Goal: Transaction & Acquisition: Purchase product/service

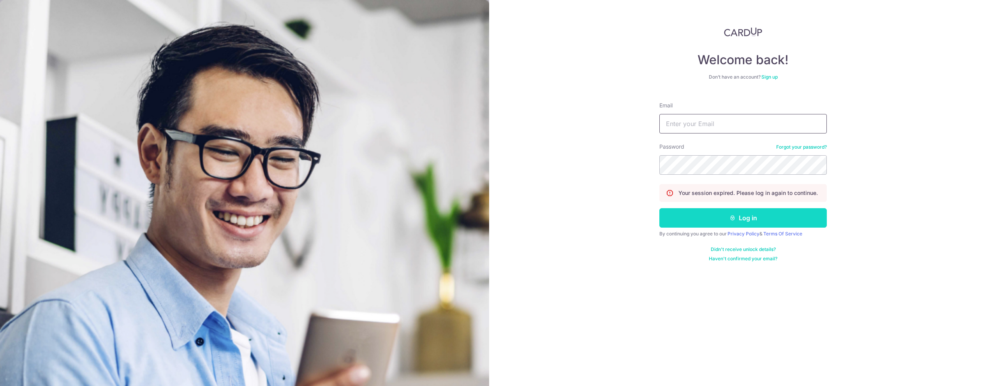
type input "[EMAIL_ADDRESS][DOMAIN_NAME]"
click at [723, 224] on button "Log in" at bounding box center [743, 217] width 168 height 19
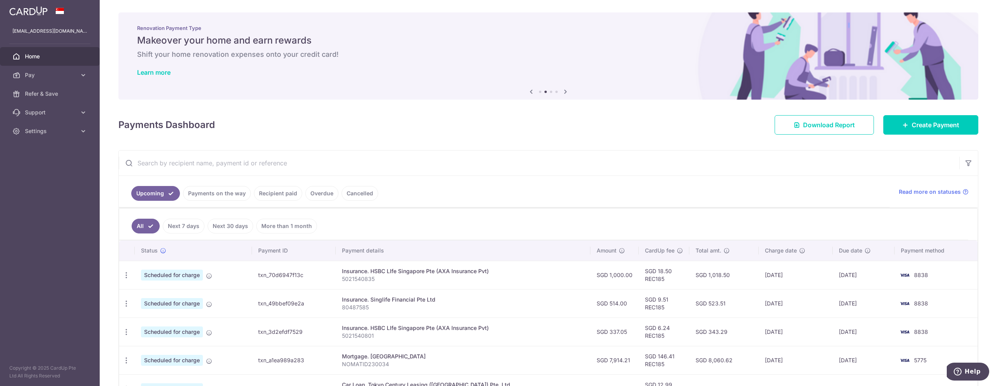
click at [392, 136] on div "× Pause Schedule Pause all future payments in this series Pause just this one p…" at bounding box center [549, 193] width 898 height 386
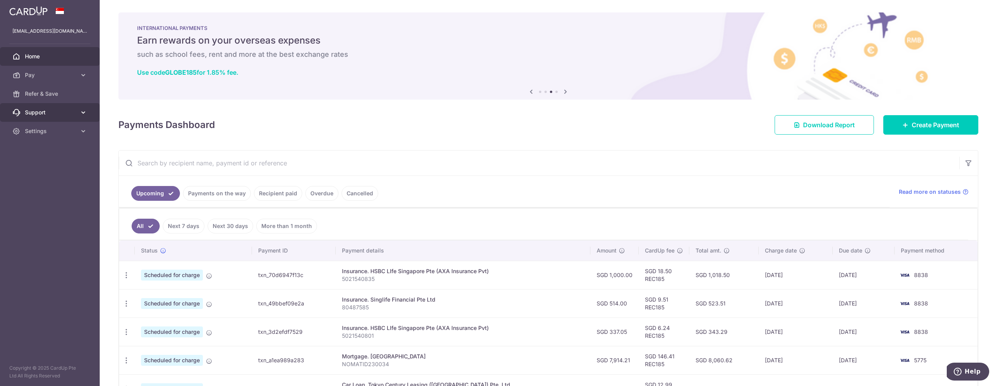
click at [83, 112] on icon at bounding box center [83, 113] width 8 height 8
click at [43, 94] on span "Refer & Save" at bounding box center [50, 94] width 51 height 8
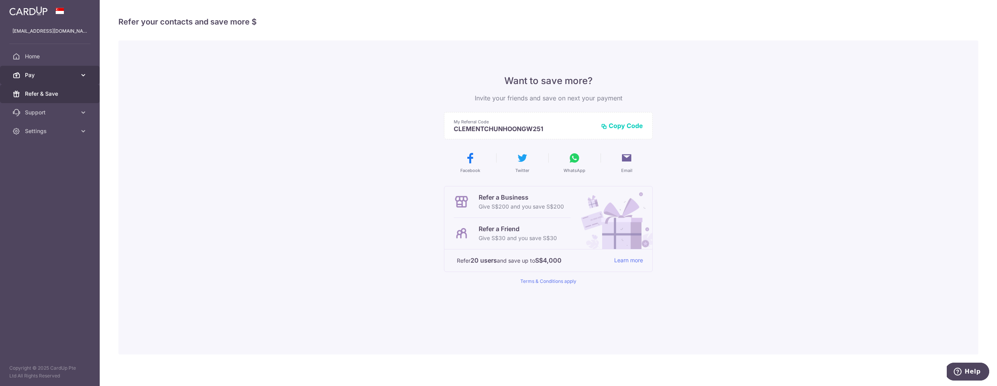
click at [55, 76] on span "Pay" at bounding box center [50, 75] width 51 height 8
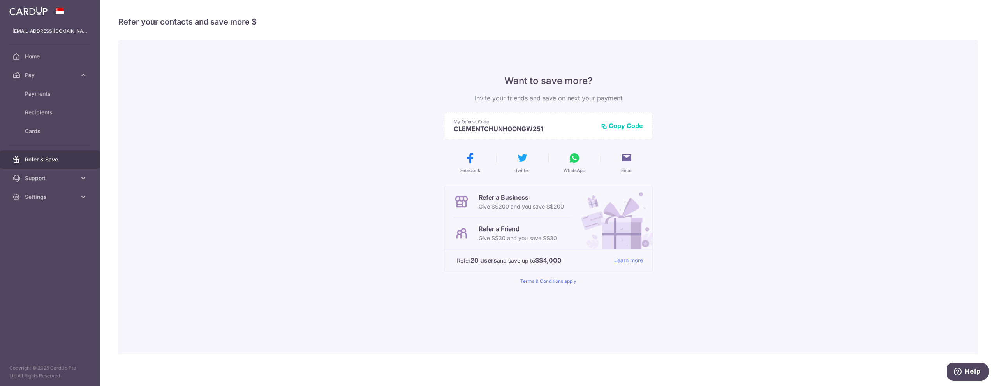
click at [35, 9] on img at bounding box center [28, 10] width 38 height 9
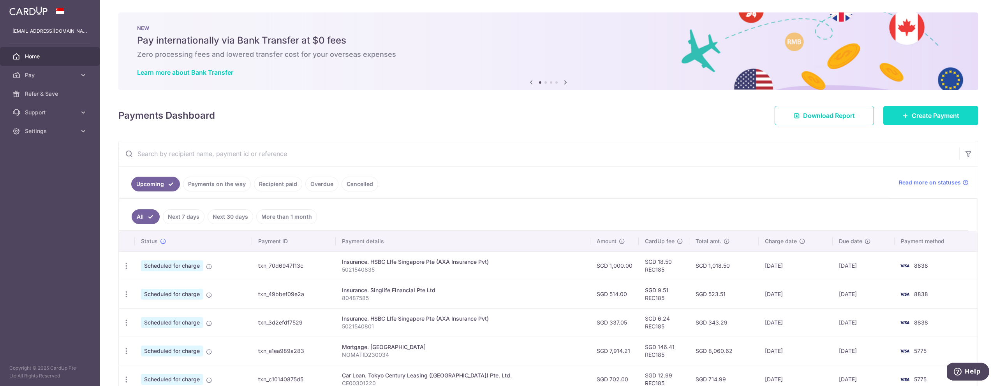
click at [938, 120] on link "Create Payment" at bounding box center [930, 115] width 95 height 19
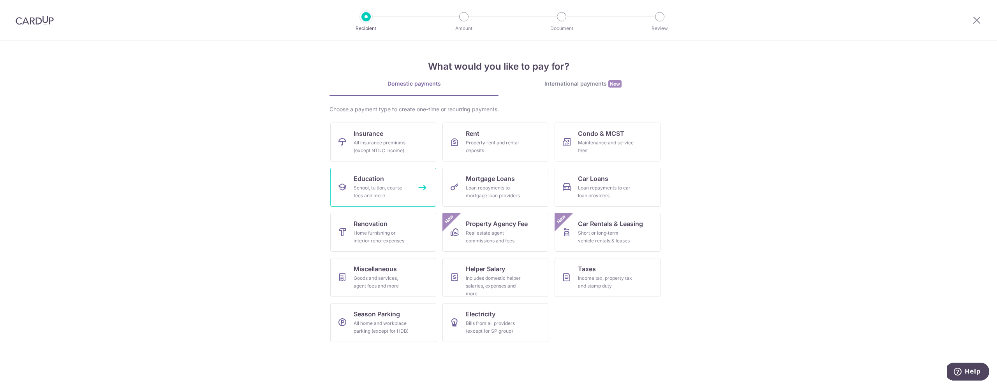
click at [380, 190] on div "School, tuition, course fees and more" at bounding box center [382, 192] width 56 height 16
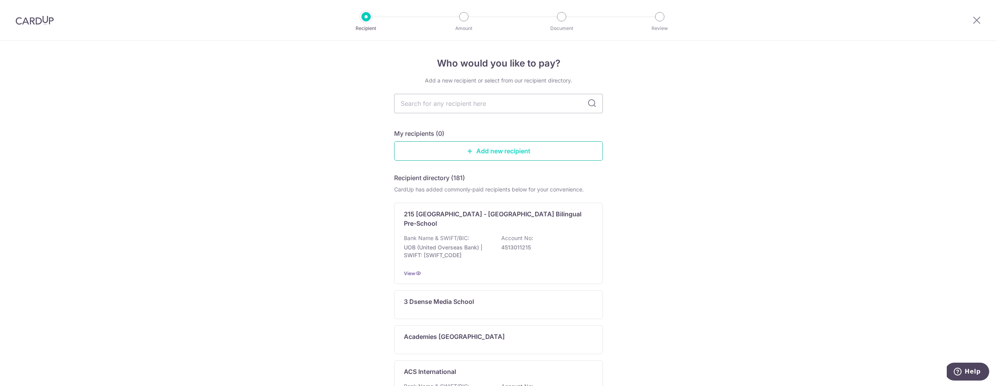
click at [483, 149] on link "Add new recipient" at bounding box center [498, 150] width 209 height 19
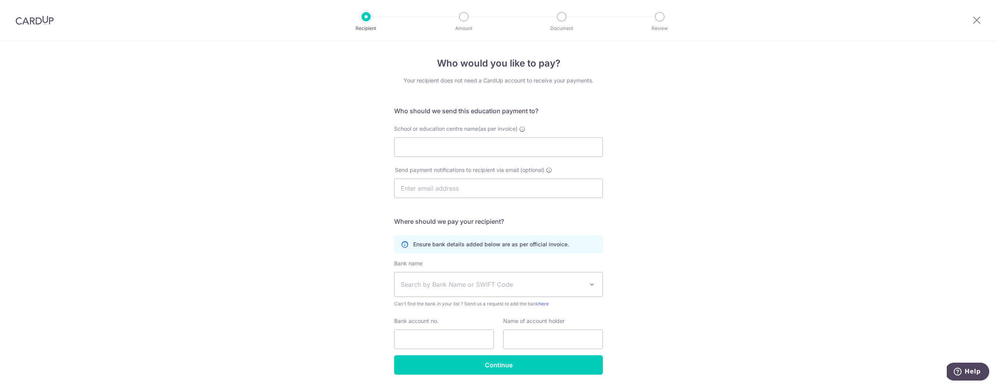
scroll to position [25, 0]
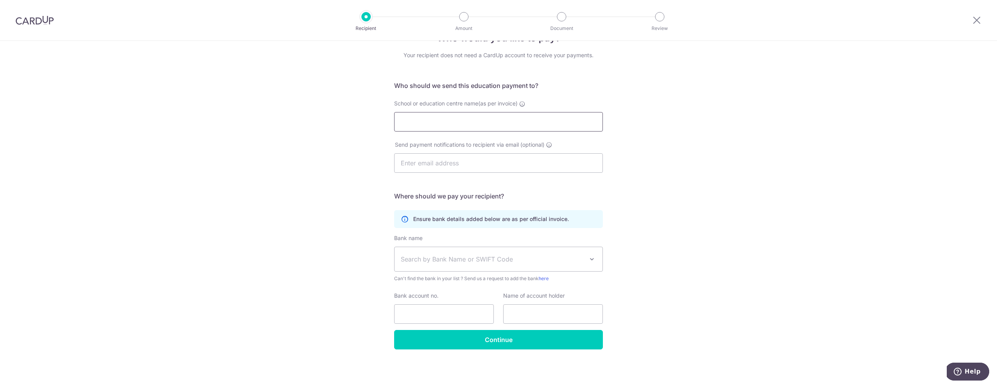
click at [449, 126] on input "School or education centre name(as per invoice)" at bounding box center [498, 121] width 209 height 19
paste input "PLAYFACTO @ SERANGOON PTE LTD"
type input "PLAYFACTO @ SERANGOON PTE LTD"
click at [519, 162] on input "text" at bounding box center [498, 162] width 209 height 19
paste input "mountbatten@playfactoschool.com.sg"
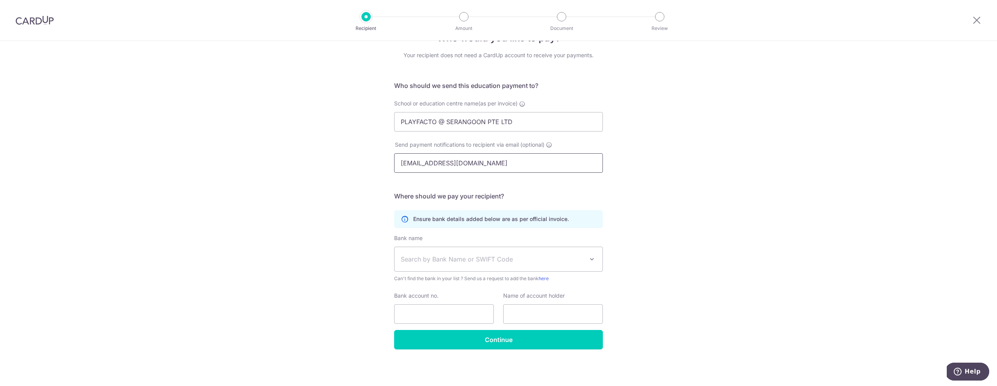
type input "mountbatten@playfactoschool.com.sg"
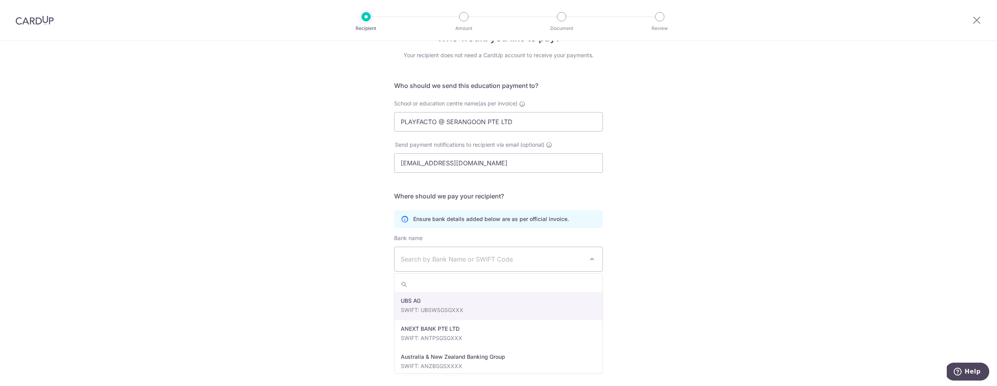
click at [543, 261] on span "Search by Bank Name or SWIFT Code" at bounding box center [492, 259] width 183 height 9
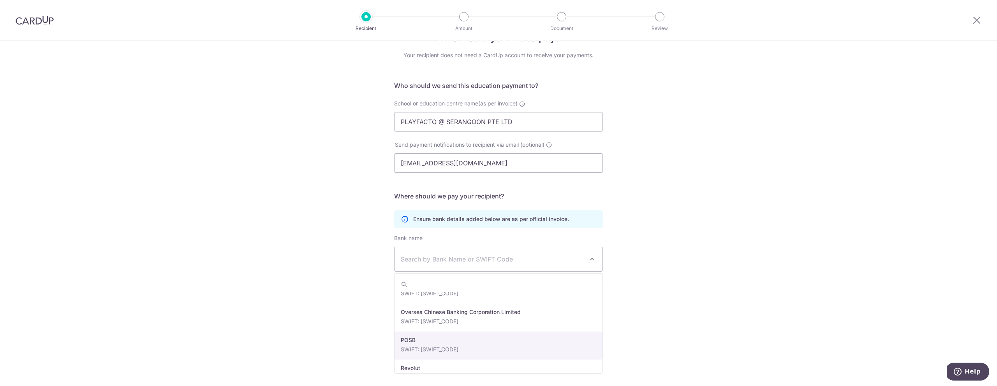
scroll to position [1361, 0]
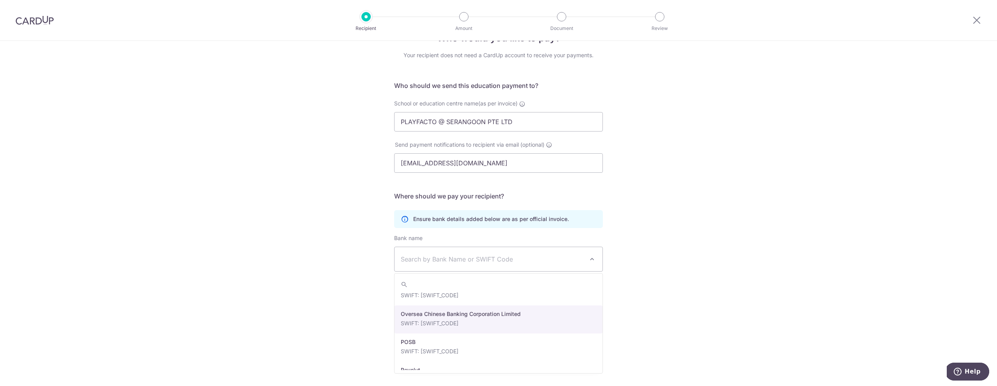
select select "12"
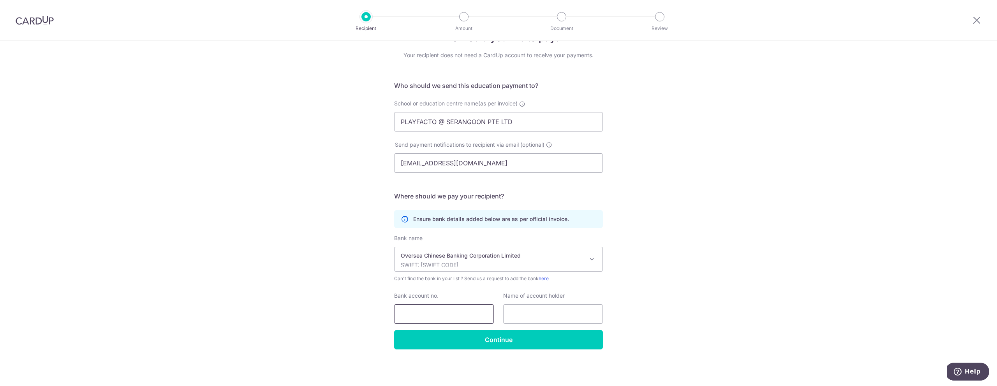
click at [416, 316] on input "Bank account no." at bounding box center [444, 314] width 100 height 19
paste input "601402209001"
type input "601402209001"
click at [559, 316] on input "text" at bounding box center [553, 314] width 100 height 19
click at [524, 314] on input "text" at bounding box center [553, 314] width 100 height 19
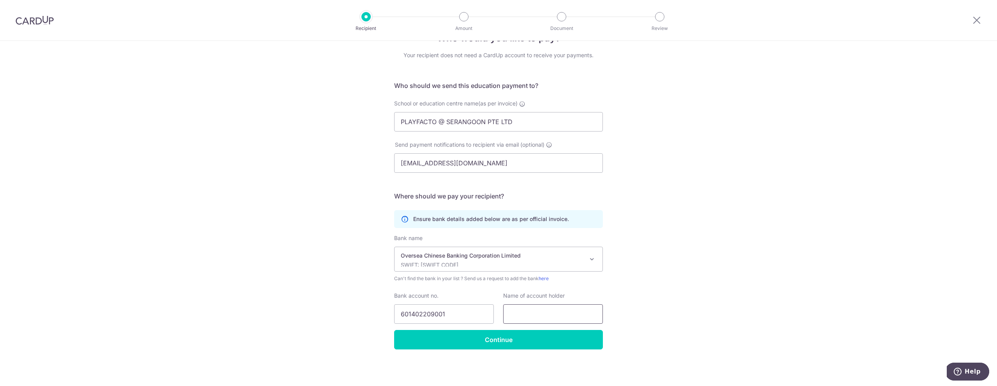
paste input "PLAYFACTO @ SERANGOON PTE LTD"
type input "PLAYFACTO @ SERANGOON PTE LTD"
click at [484, 340] on input "Continue" at bounding box center [498, 339] width 209 height 19
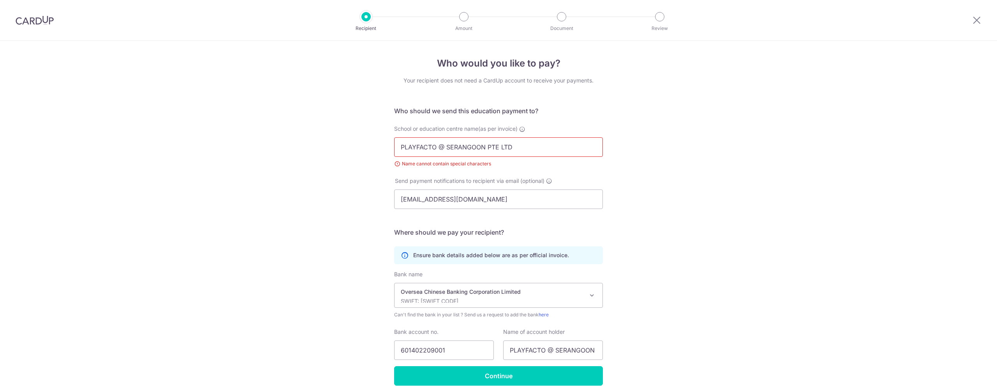
scroll to position [36, 0]
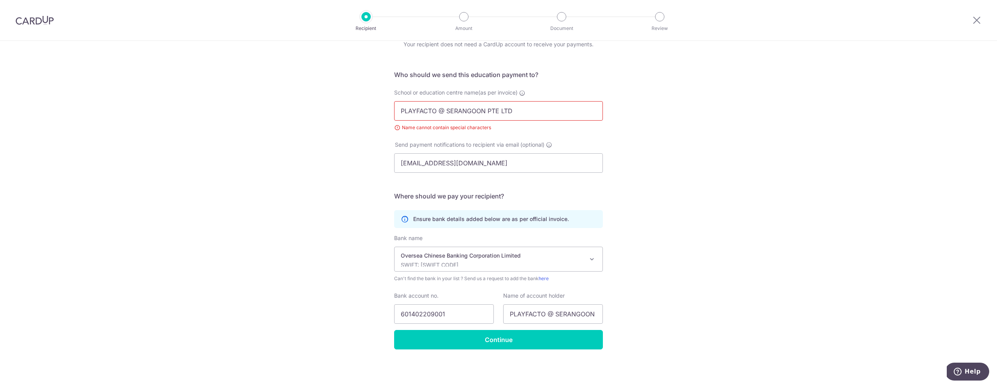
drag, startPoint x: 444, startPoint y: 111, endPoint x: 438, endPoint y: 110, distance: 6.2
click at [438, 110] on input "PLAYFACTO @ SERANGOON PTE LTD" at bounding box center [498, 110] width 209 height 19
type input "PLAYFACTO AT SERANGOON PTE LTD"
click at [495, 339] on input "Continue" at bounding box center [498, 339] width 209 height 19
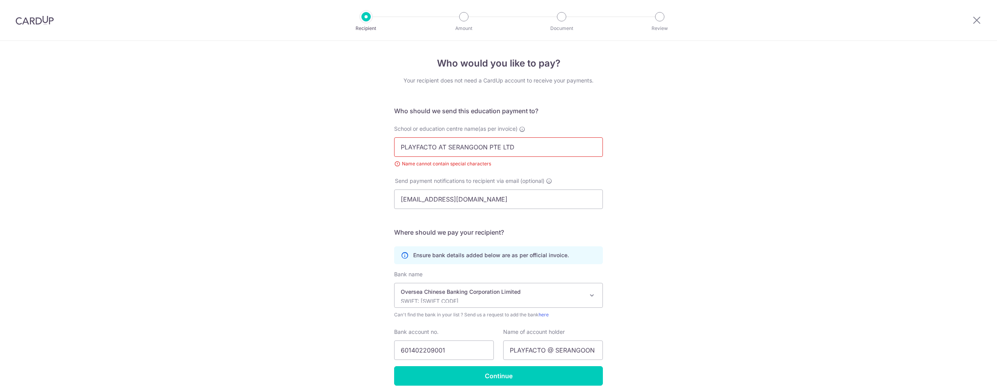
scroll to position [36, 0]
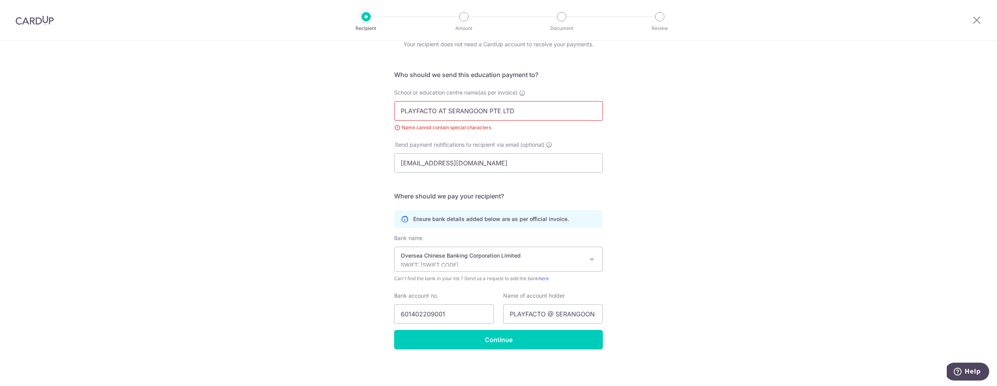
click at [440, 112] on input "PLAYFACTO AT SERANGOON PTE LTD" at bounding box center [498, 110] width 209 height 19
click at [447, 110] on input "PLAYFACTO AT SERANGOON PTE LTD" at bounding box center [498, 110] width 209 height 19
click at [534, 110] on input "PLAYFACTO AT SERANGOON PTE LTD" at bounding box center [498, 110] width 209 height 19
click at [528, 113] on input "PLAYFACTO AT SERANGOON PTE LTD" at bounding box center [498, 110] width 209 height 19
drag, startPoint x: 527, startPoint y: 114, endPoint x: 358, endPoint y: 115, distance: 169.5
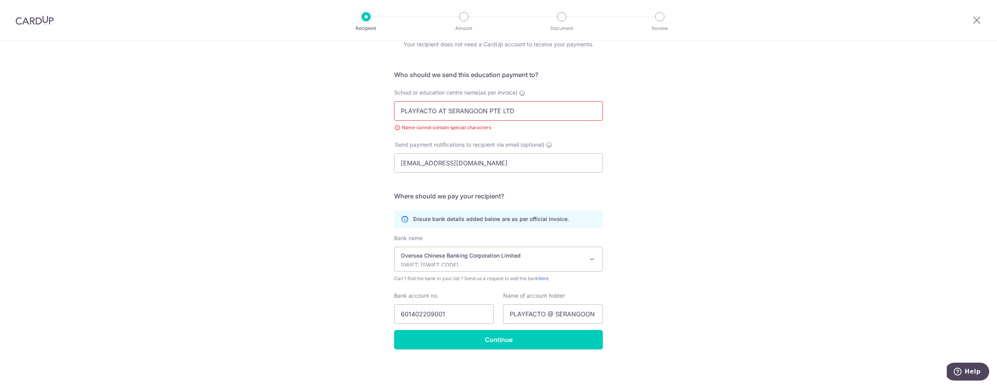
click at [358, 115] on div "Who would you like to pay? Your recipient does not need a CardUp account to rec…" at bounding box center [498, 196] width 997 height 382
drag, startPoint x: 439, startPoint y: 109, endPoint x: 515, endPoint y: 115, distance: 76.2
click at [515, 115] on input "PLAYFACTO AT SERANGOON PTE LTD" at bounding box center [498, 110] width 209 height 19
type input "PLAYFACTO"
click at [659, 109] on div "Who would you like to pay? Your recipient does not need a CardUp account to rec…" at bounding box center [498, 196] width 997 height 382
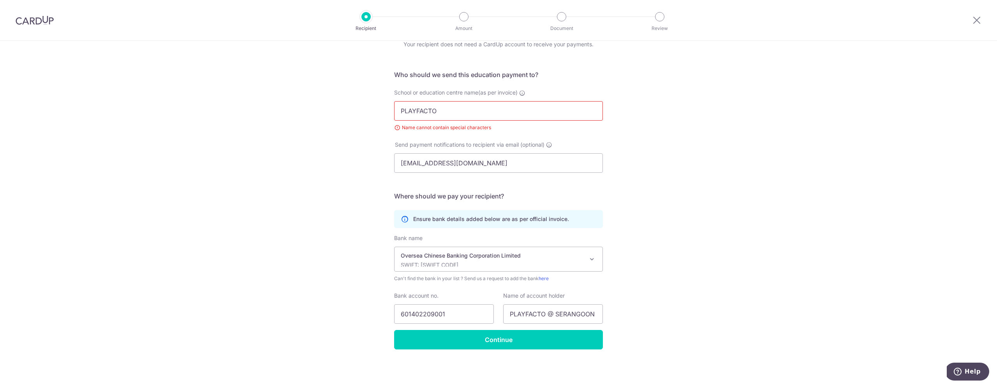
drag, startPoint x: 492, startPoint y: 108, endPoint x: 287, endPoint y: 99, distance: 205.5
click at [286, 99] on div "Who would you like to pay? Your recipient does not need a CardUp account to rec…" at bounding box center [498, 196] width 997 height 382
type input "p"
type input "PLAYFACTO"
click at [698, 144] on div "Who would you like to pay? Your recipient does not need a CardUp account to rec…" at bounding box center [498, 196] width 997 height 382
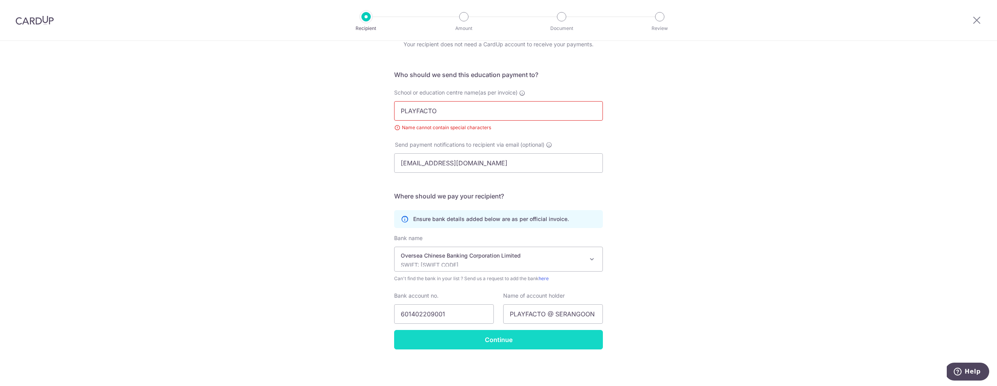
click at [497, 343] on input "Continue" at bounding box center [498, 339] width 209 height 19
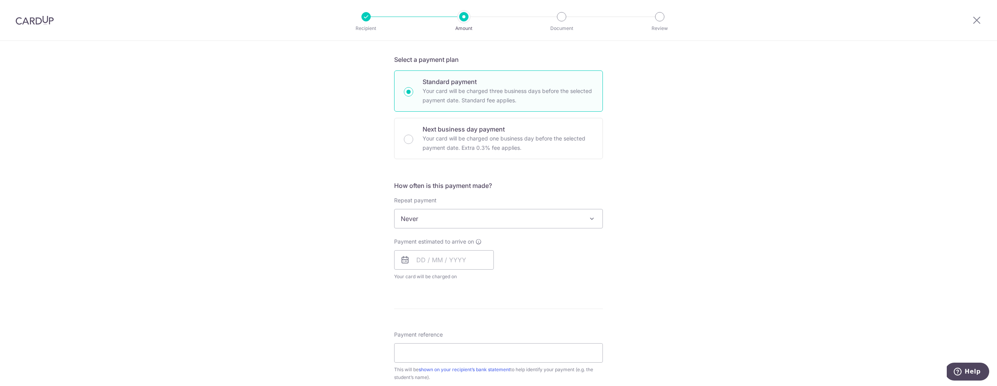
scroll to position [359, 0]
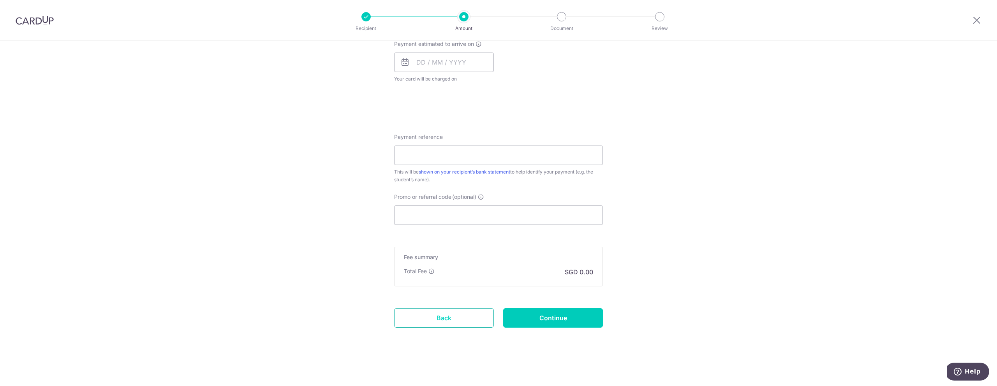
click at [433, 324] on link "Back" at bounding box center [444, 318] width 100 height 19
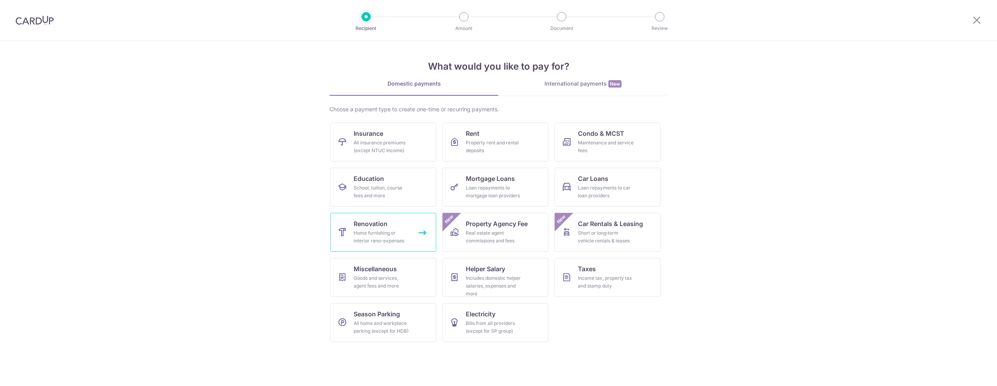
click at [370, 236] on div "Home furnishing or interior reno-expenses" at bounding box center [382, 237] width 56 height 16
click at [384, 192] on div "School, tuition, course fees and more" at bounding box center [382, 192] width 56 height 16
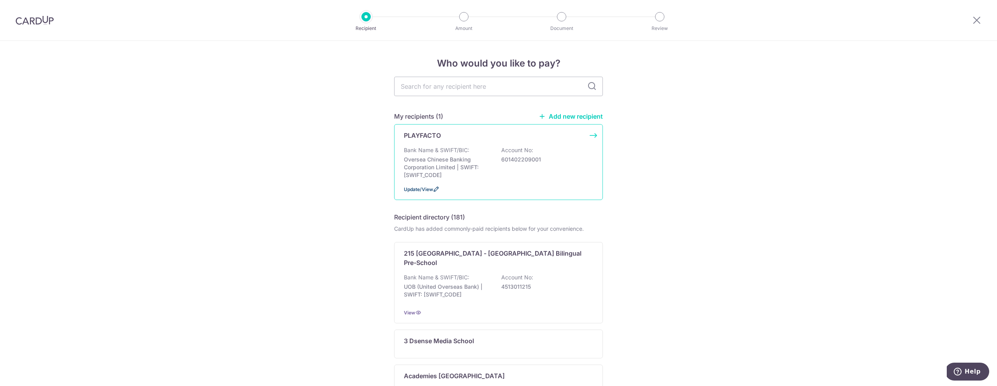
click at [414, 190] on span "Update/View" at bounding box center [418, 190] width 29 height 6
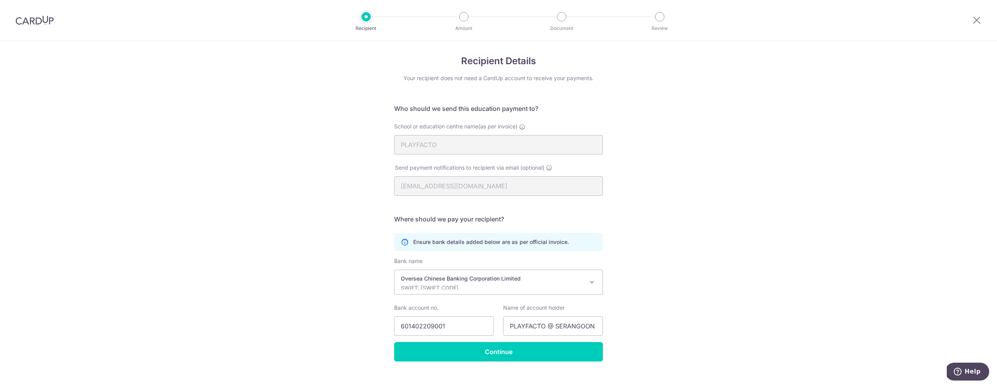
scroll to position [14, 0]
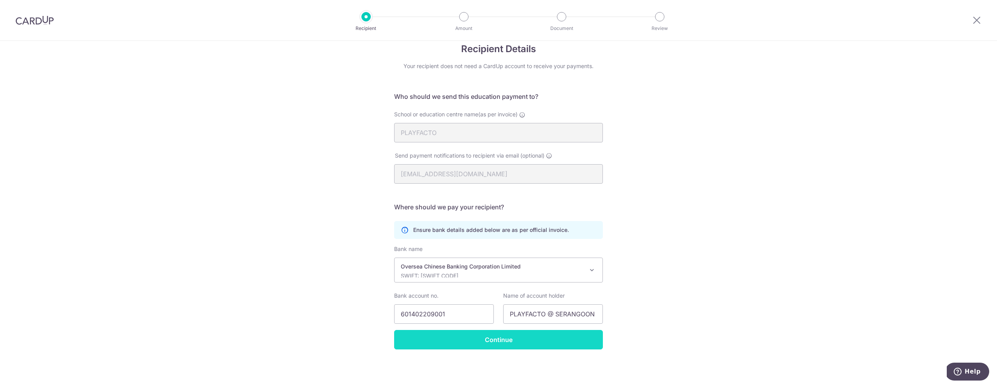
click at [500, 341] on input "Continue" at bounding box center [498, 339] width 209 height 19
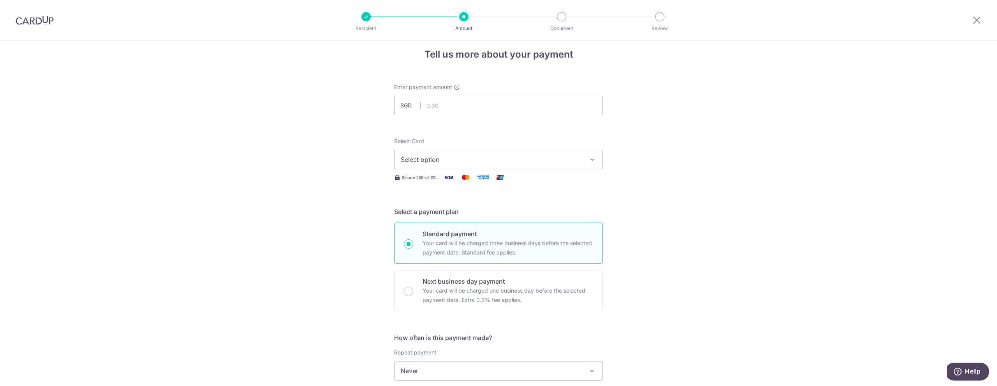
scroll to position [7, 0]
click at [500, 111] on input "text" at bounding box center [498, 107] width 209 height 19
type input "2,460.60"
click at [727, 136] on div "Tell us more about your payment Enter payment amount SGD 2,460.60 2460.60 Selec…" at bounding box center [498, 386] width 997 height 705
click at [571, 161] on span "Select option" at bounding box center [492, 161] width 182 height 9
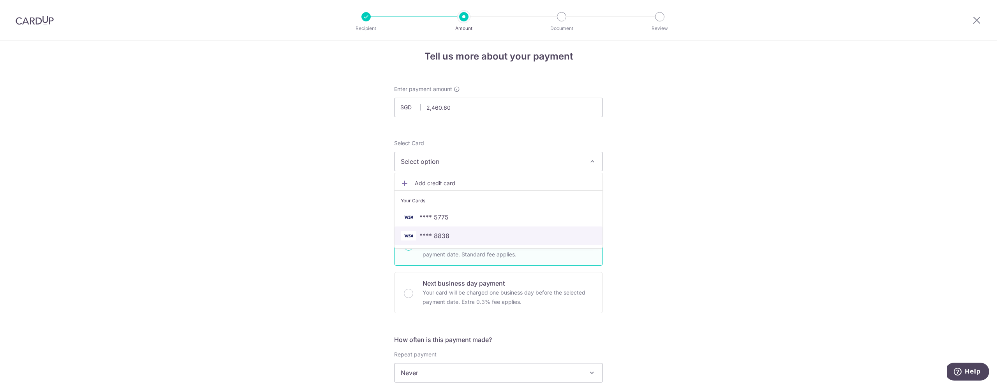
click at [468, 237] on span "**** 8838" at bounding box center [499, 235] width 196 height 9
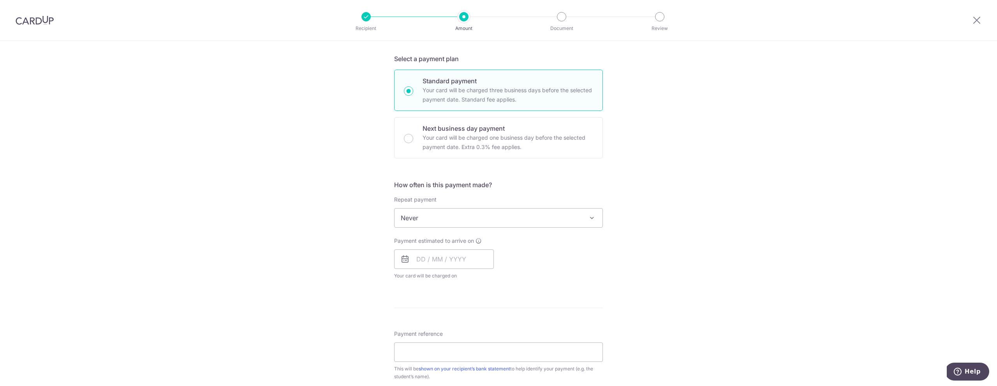
scroll to position [166, 0]
click at [414, 253] on input "text" at bounding box center [444, 255] width 100 height 19
click at [695, 289] on div "Tell us more about your payment Enter payment amount SGD 2,460.60 2460.60 Selec…" at bounding box center [498, 227] width 997 height 705
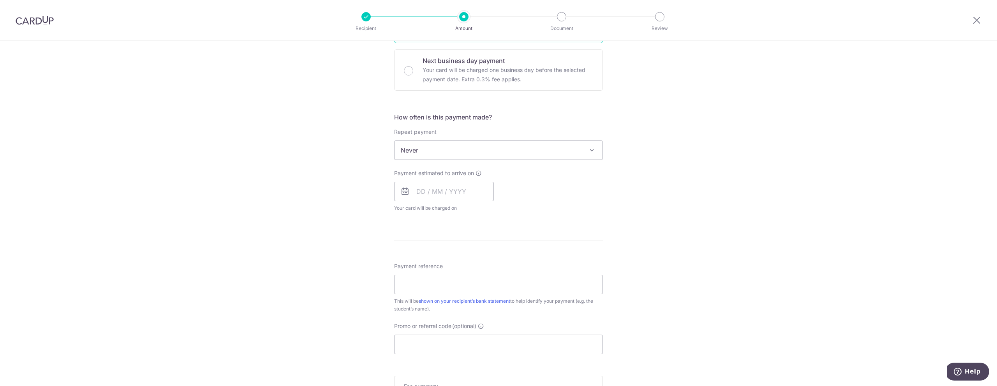
scroll to position [240, 0]
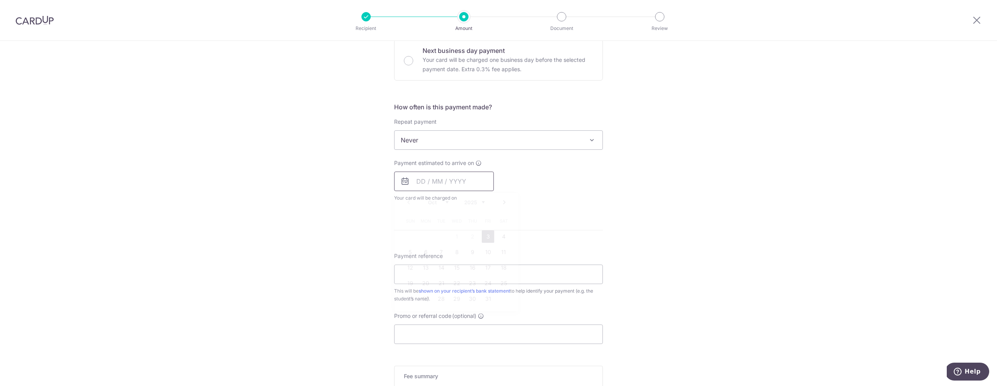
click at [479, 184] on input "text" at bounding box center [444, 181] width 100 height 19
click at [488, 239] on link "3" at bounding box center [488, 237] width 12 height 12
type input "[DATE]"
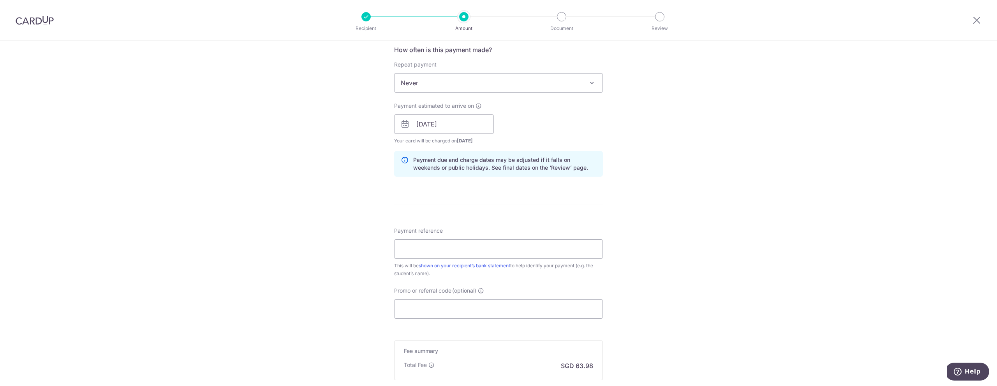
scroll to position [298, 0]
click at [453, 250] on input "Payment reference" at bounding box center [498, 248] width 209 height 19
paste input "MBINV-202500053"
type input "MBINV-202500053"
click at [701, 287] on div "Tell us more about your payment Enter payment amount SGD 2,460.60 2460.60 Selec…" at bounding box center [498, 111] width 997 height 737
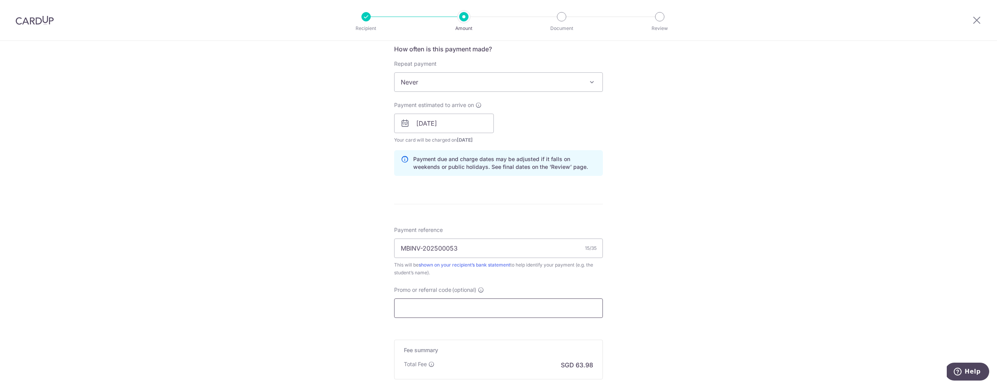
click at [436, 307] on input "Promo or referral code (optional)" at bounding box center [498, 308] width 209 height 19
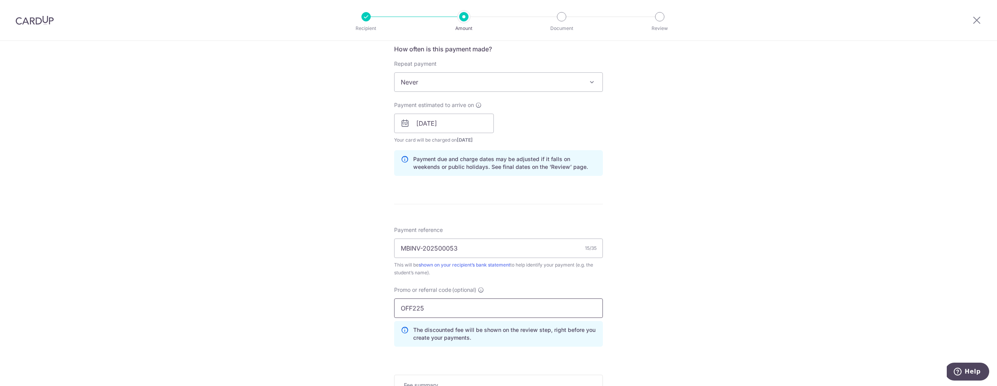
type input "OFF225"
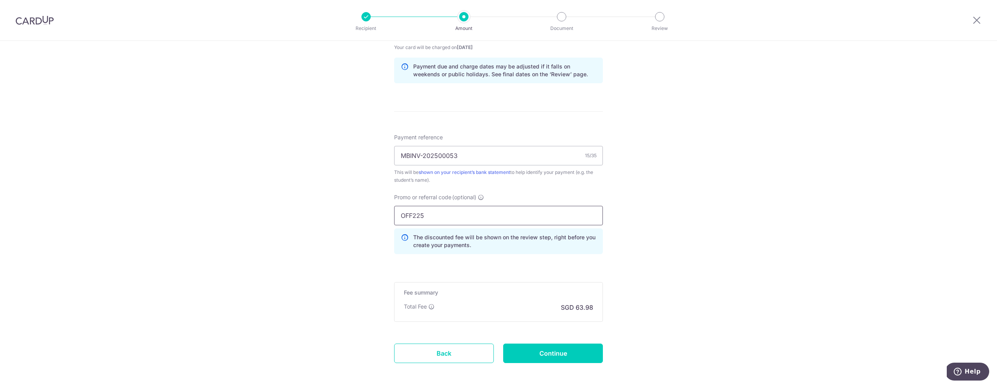
scroll to position [426, 0]
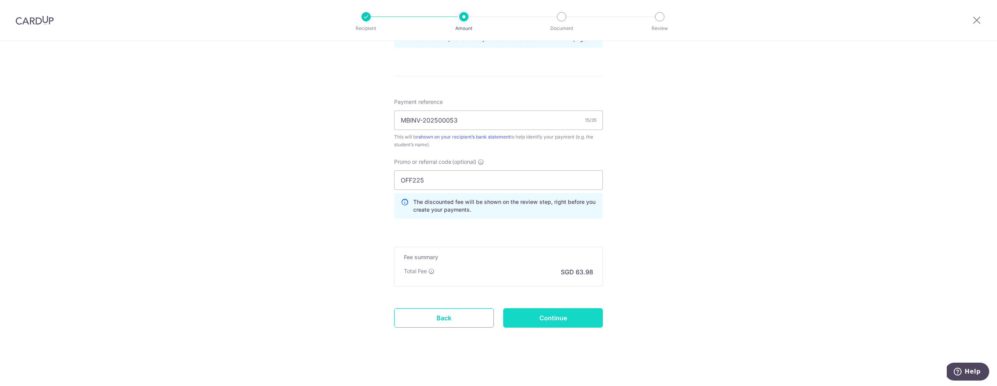
click at [555, 320] on input "Continue" at bounding box center [553, 318] width 100 height 19
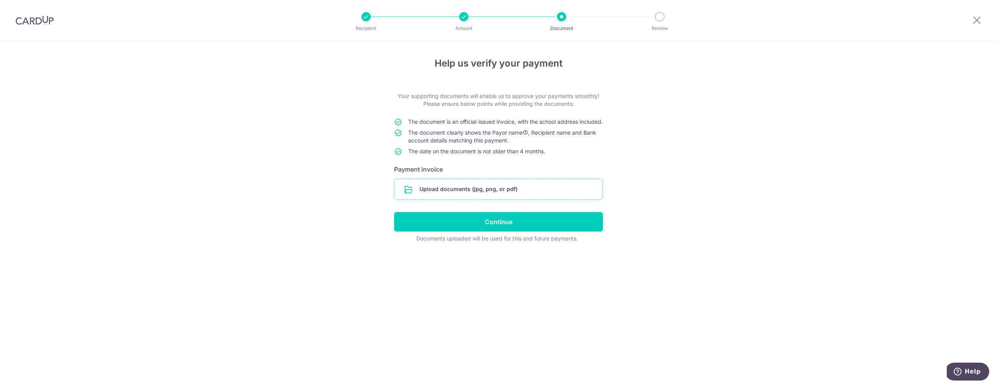
click at [469, 197] on input "file" at bounding box center [499, 189] width 208 height 20
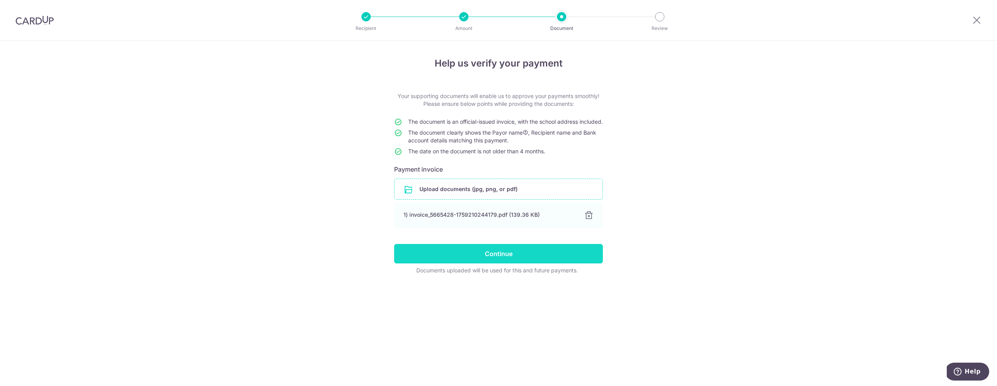
click at [495, 262] on input "Continue" at bounding box center [498, 253] width 209 height 19
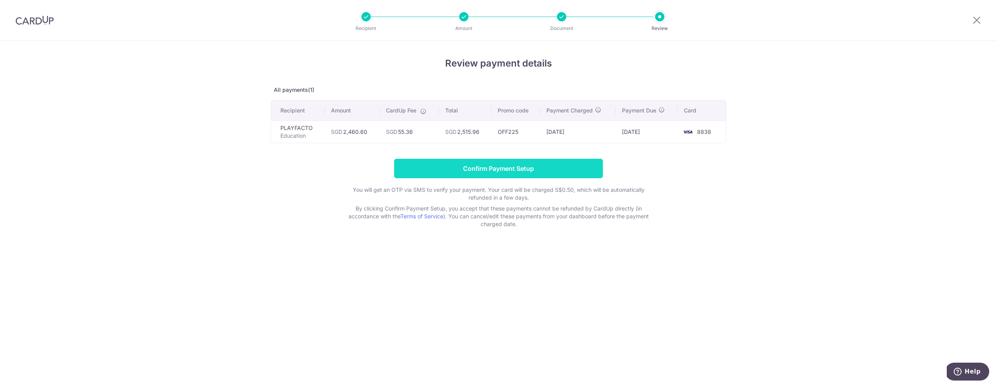
click at [508, 167] on input "Confirm Payment Setup" at bounding box center [498, 168] width 209 height 19
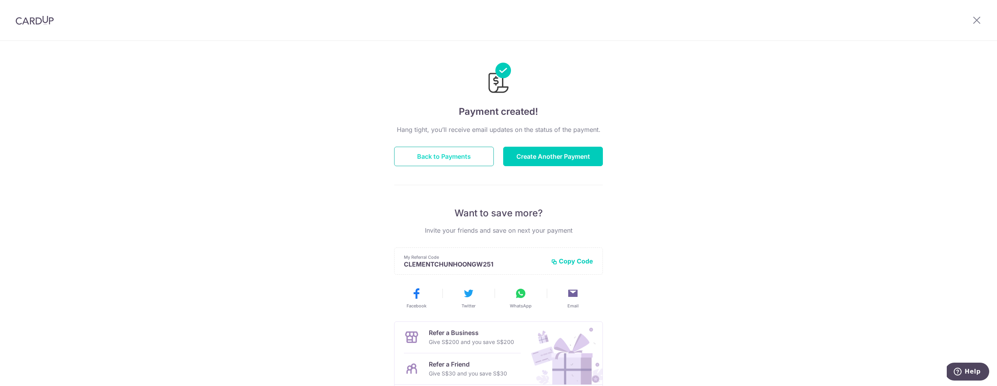
click at [441, 160] on button "Back to Payments" at bounding box center [444, 156] width 100 height 19
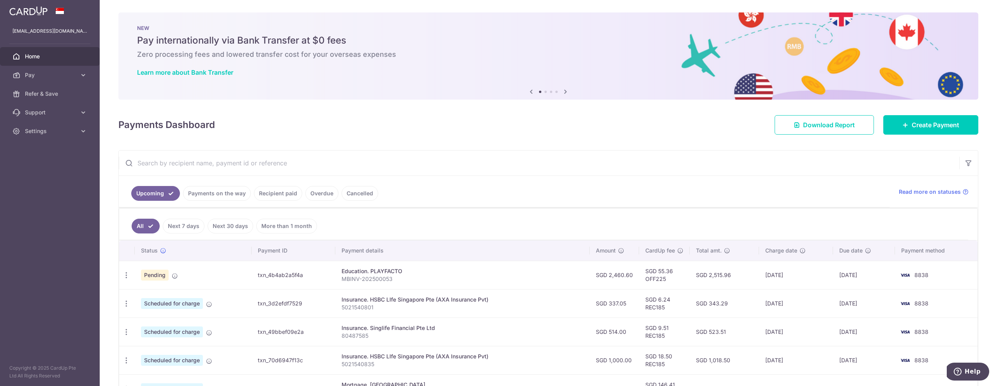
click at [397, 277] on p "MBINV-202500053" at bounding box center [463, 279] width 242 height 8
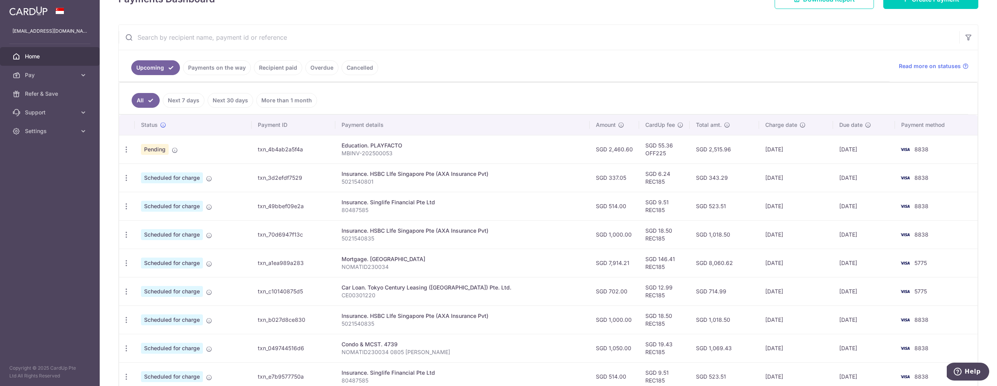
scroll to position [127, 0]
click at [125, 148] on icon "button" at bounding box center [126, 149] width 8 height 8
click at [499, 95] on ul "All Next 7 days Next 30 days More than 1 month" at bounding box center [543, 98] width 849 height 32
click at [127, 151] on icon "button" at bounding box center [126, 149] width 8 height 8
click at [151, 168] on span "Update payment" at bounding box center [167, 169] width 53 height 9
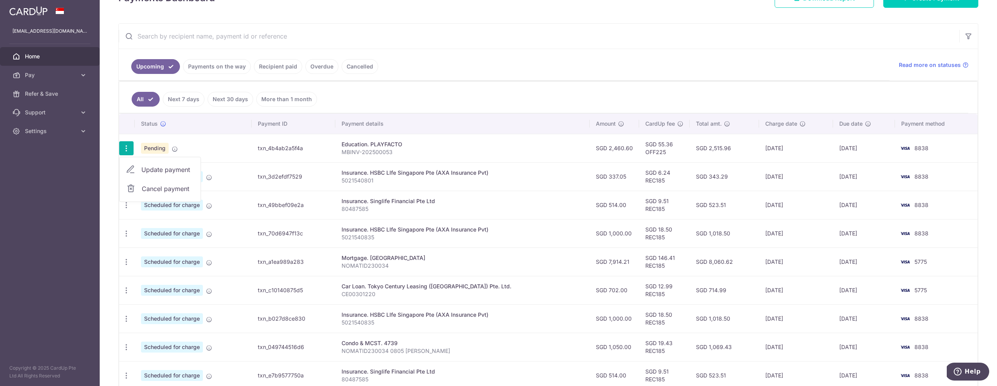
radio input "true"
type input "2,460.60"
type input "[DATE]"
type input "MBINV-202500053"
type input "OFF225"
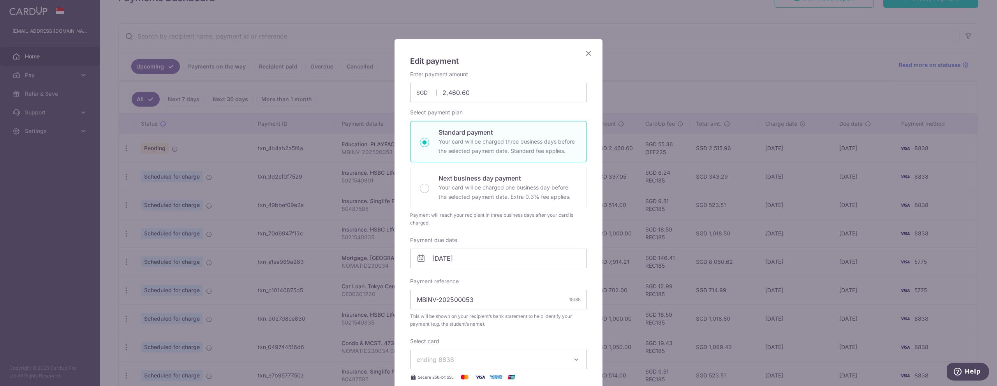
scroll to position [0, 0]
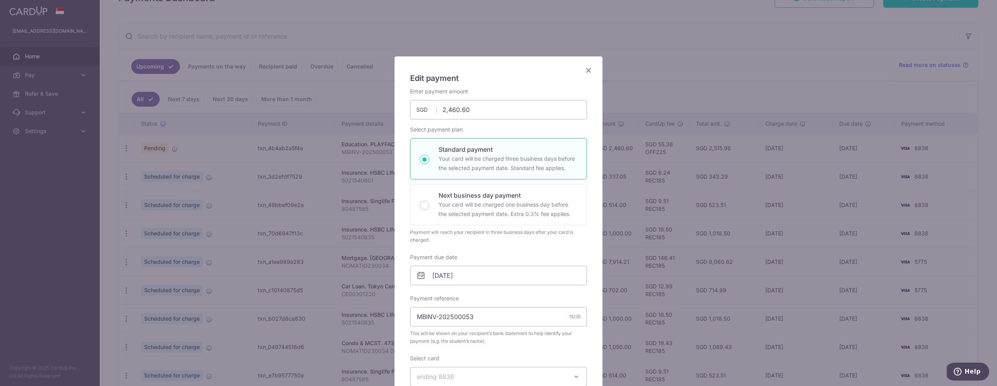
click at [587, 71] on icon "Close" at bounding box center [588, 70] width 9 height 10
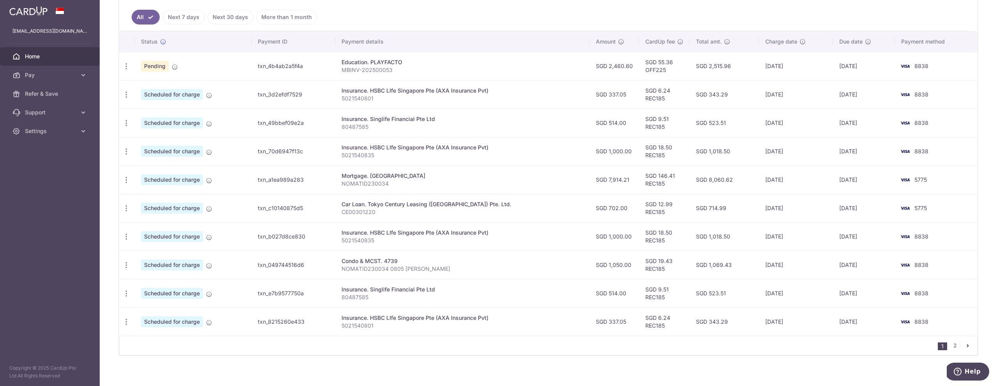
scroll to position [207, 0]
click at [125, 68] on icon "button" at bounding box center [126, 69] width 8 height 8
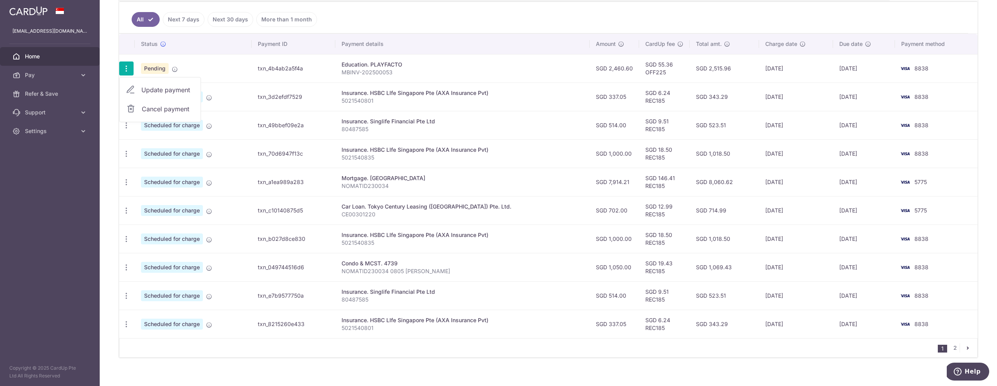
click at [143, 90] on span "Update payment" at bounding box center [167, 89] width 53 height 9
radio input "true"
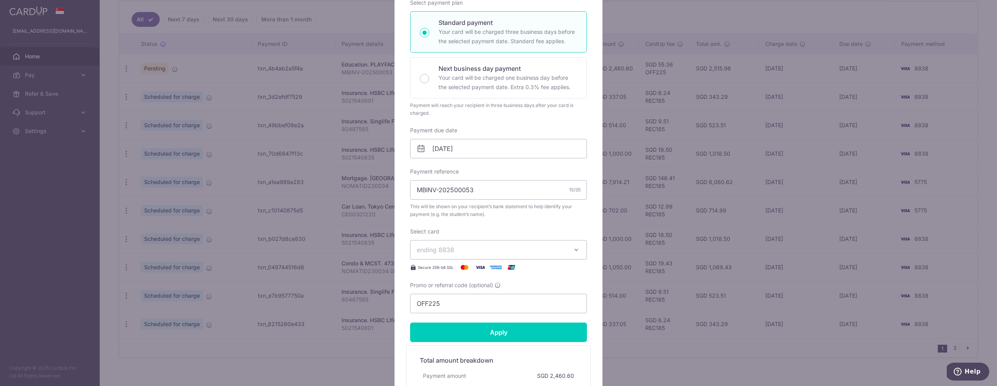
scroll to position [0, 0]
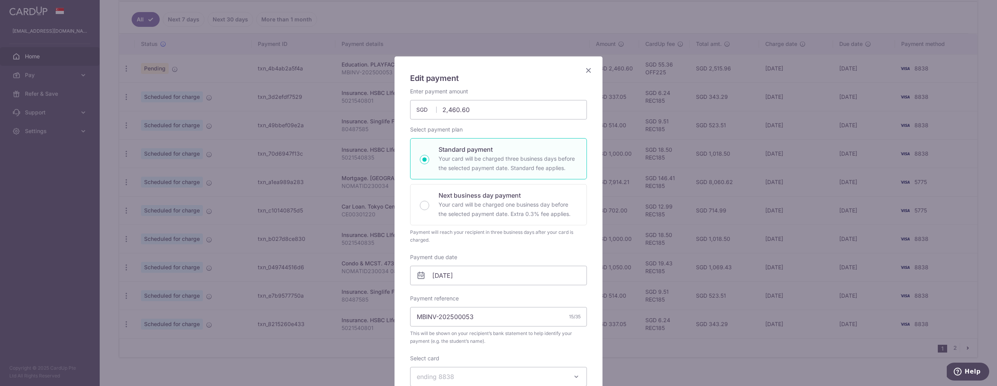
click at [590, 70] on icon "Close" at bounding box center [588, 70] width 9 height 10
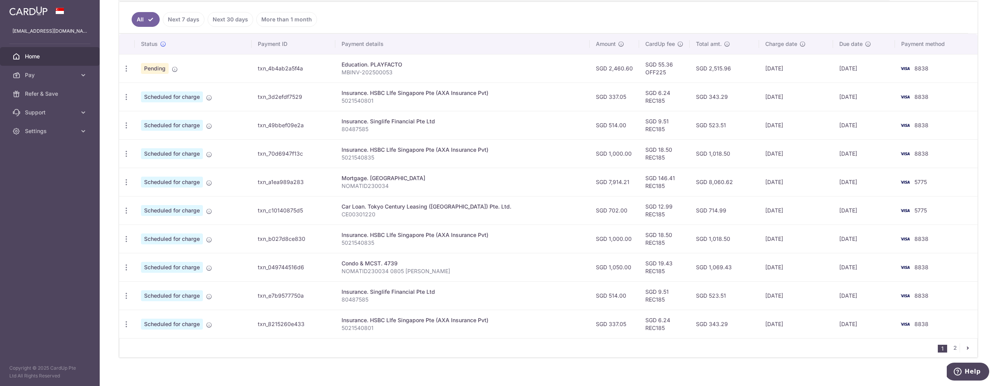
click at [288, 68] on td "txn_4b4ab2a5f4a" at bounding box center [294, 68] width 84 height 28
click at [34, 59] on span "Home" at bounding box center [50, 57] width 51 height 8
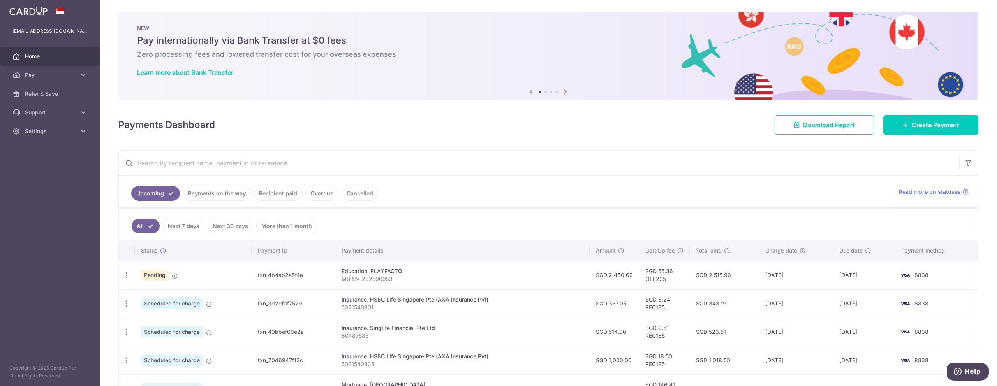
scroll to position [32, 0]
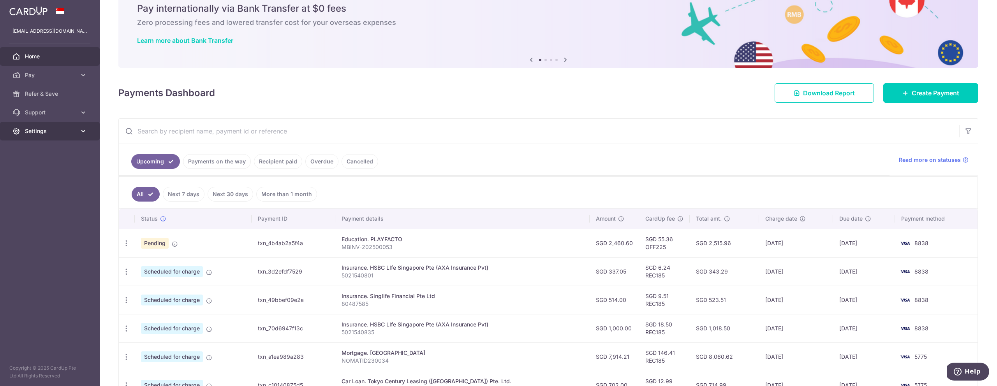
click at [85, 133] on icon at bounding box center [83, 131] width 8 height 8
click at [47, 170] on span "Logout" at bounding box center [50, 169] width 51 height 8
